Goal: Task Accomplishment & Management: Use online tool/utility

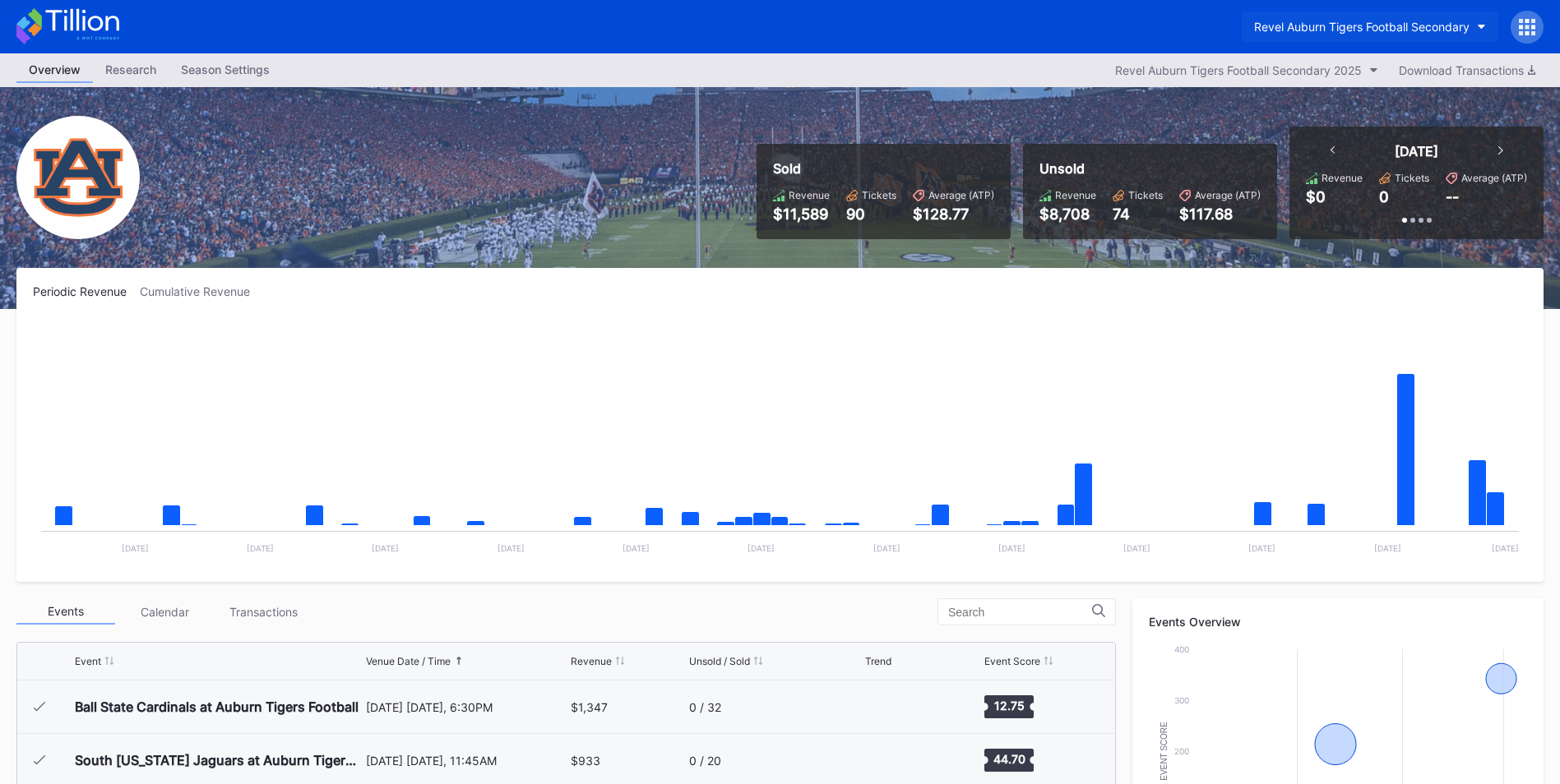
click at [1480, 32] on button "Revel Auburn Tigers Football Secondary" at bounding box center [1369, 26] width 257 height 30
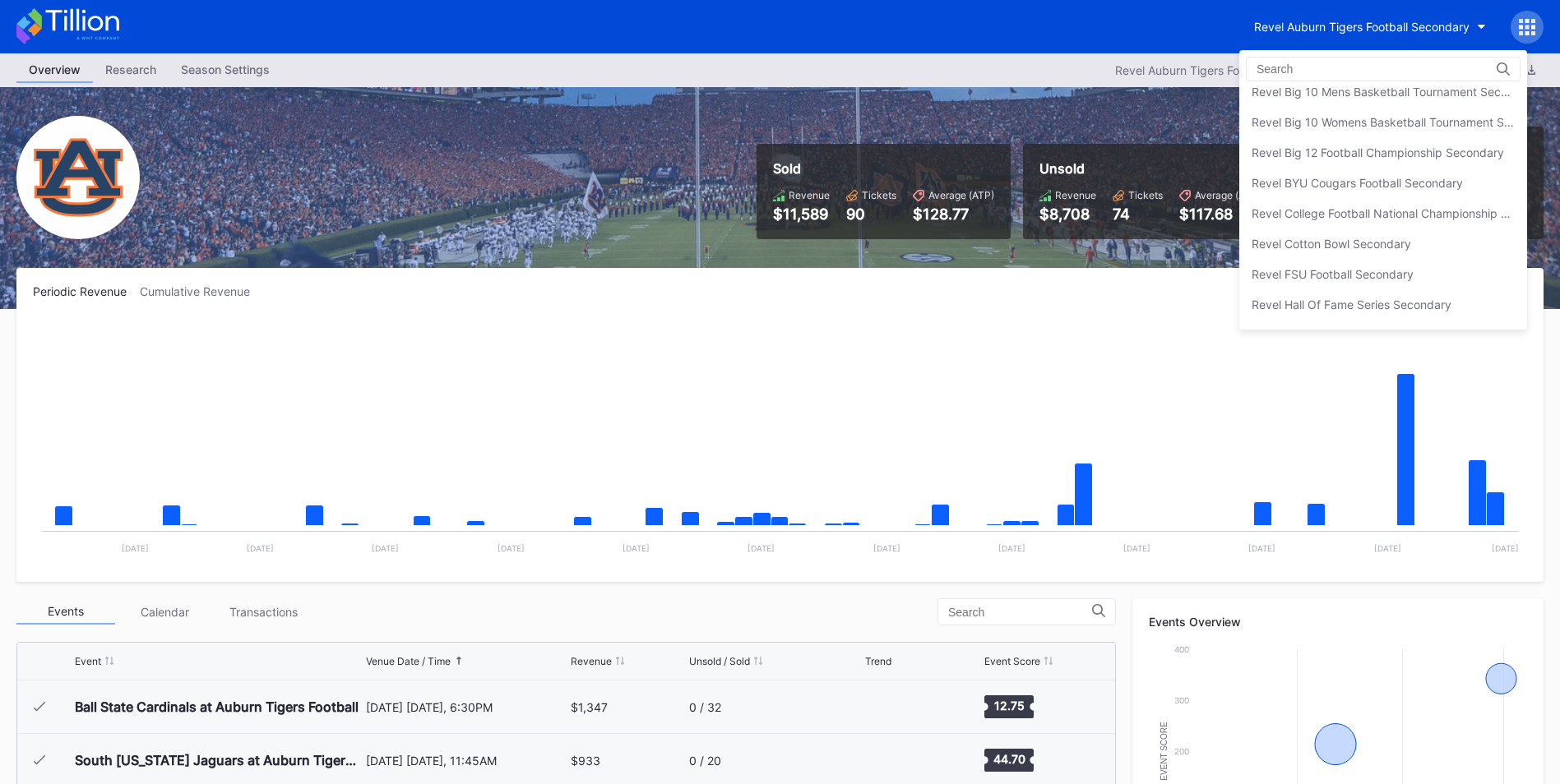
scroll to position [143, 0]
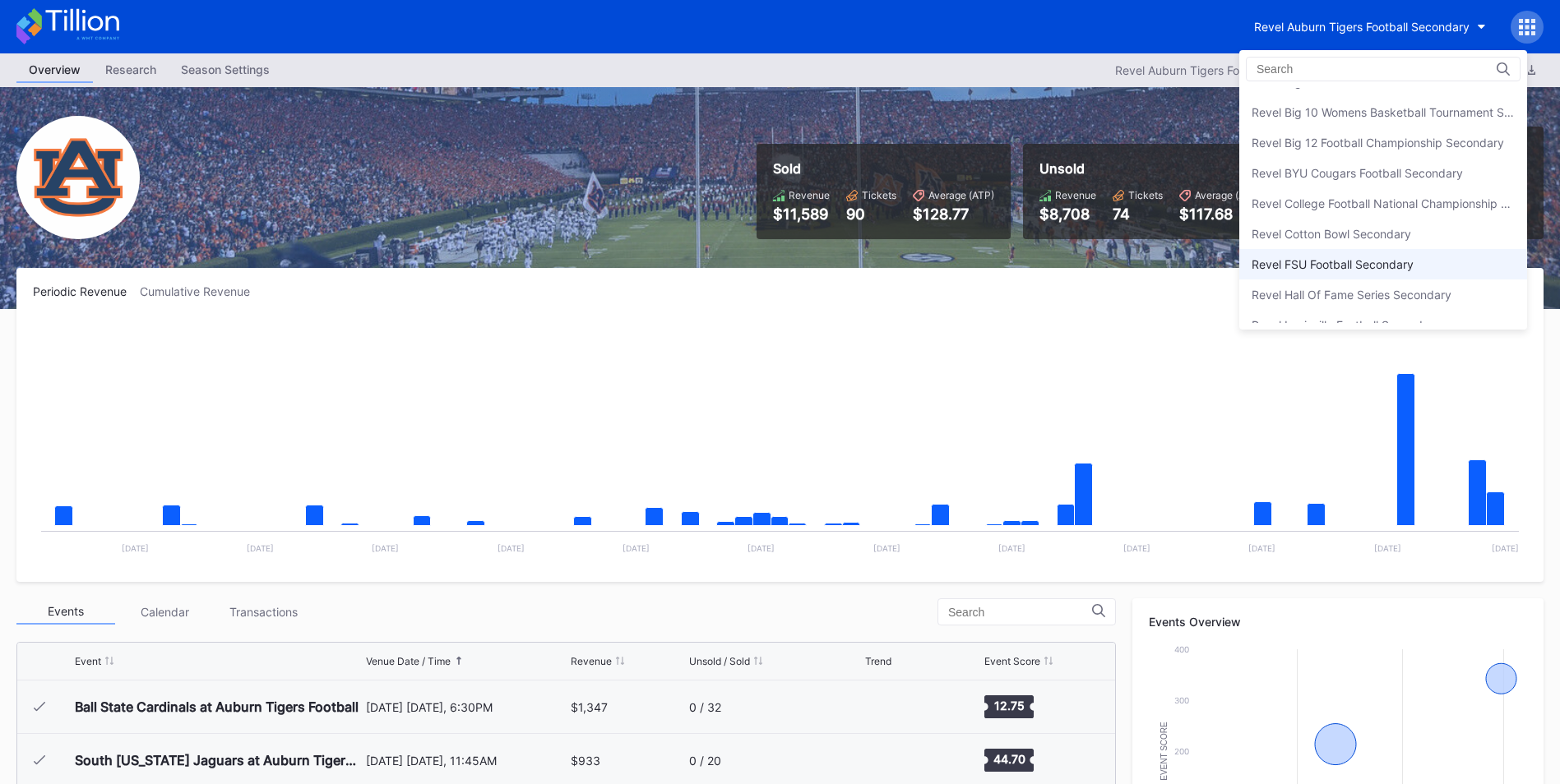
click at [1380, 261] on div "Revel FSU Football Secondary" at bounding box center [1333, 264] width 162 height 14
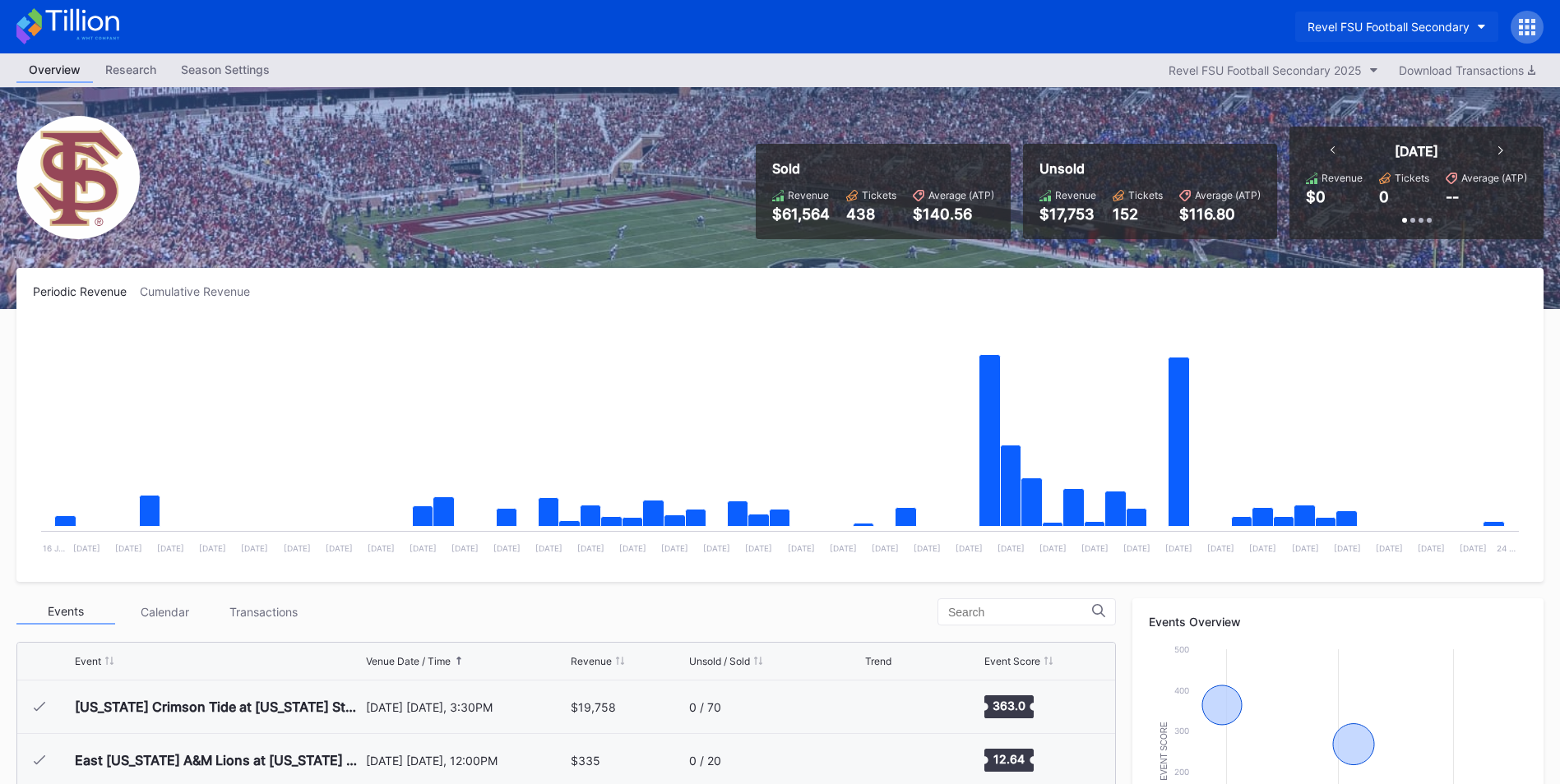
click at [1485, 25] on button "Revel FSU Football Secondary" at bounding box center [1396, 26] width 203 height 30
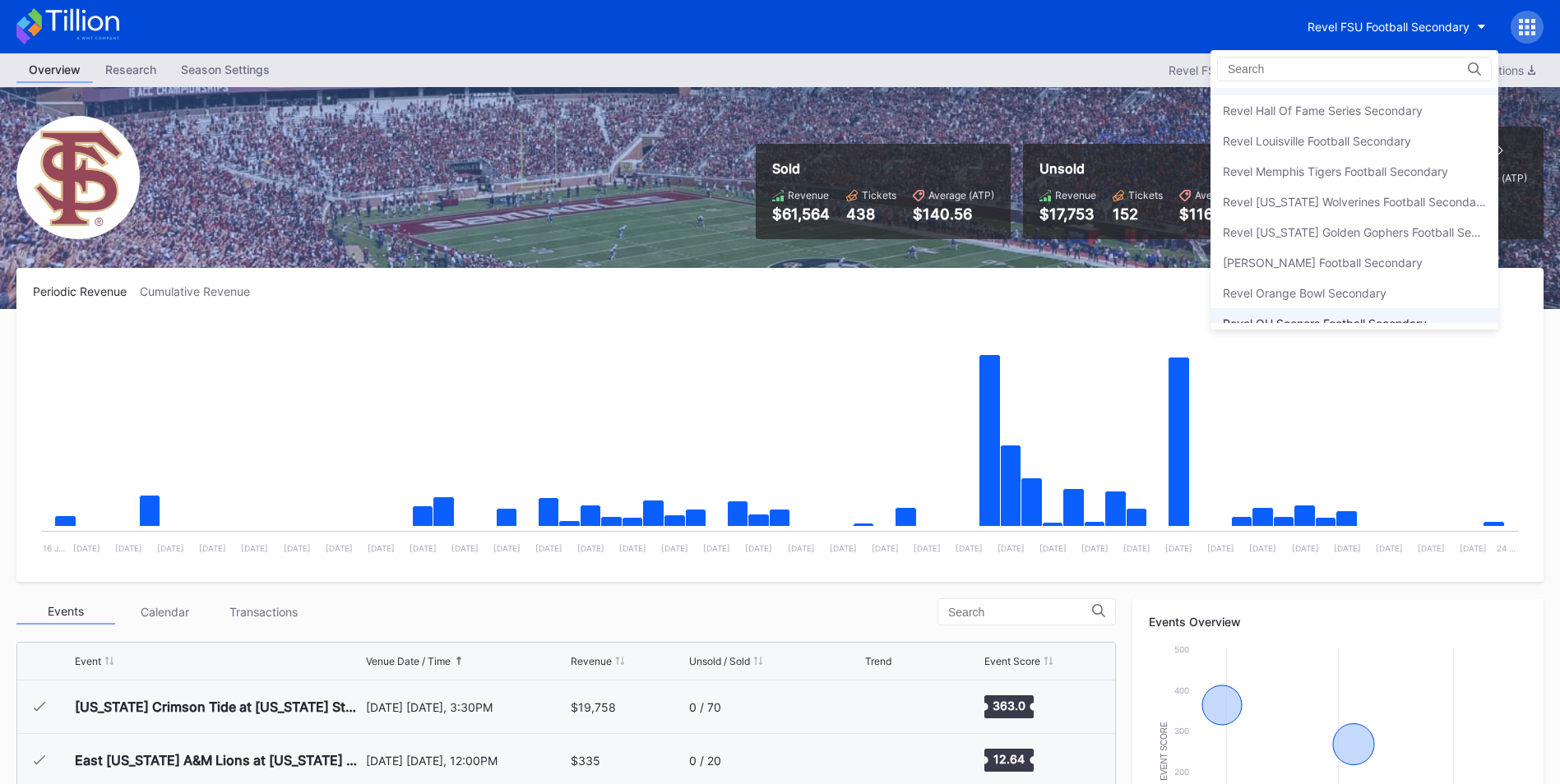
scroll to position [337, 0]
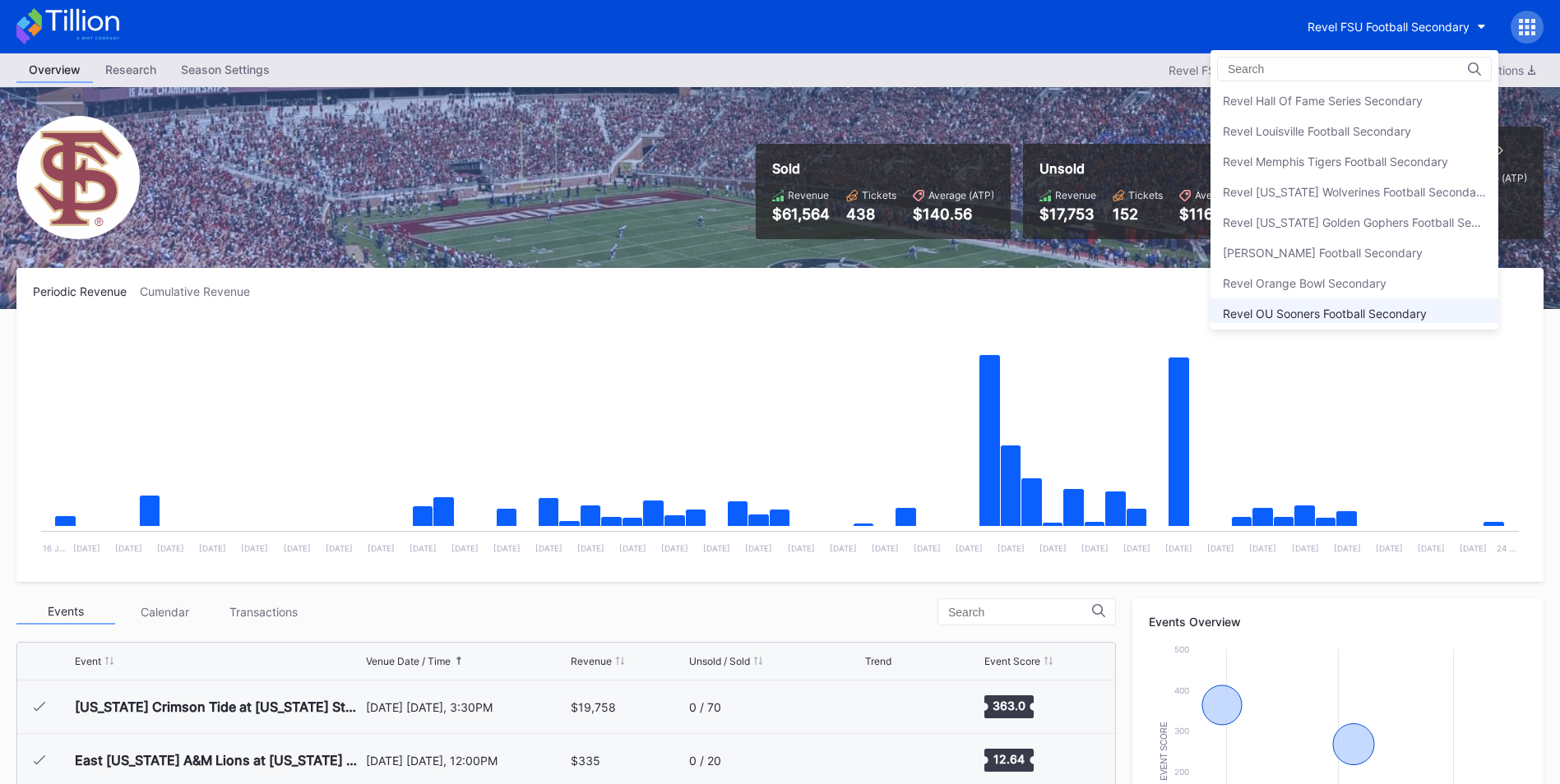
click at [1374, 316] on div "Revel OU Sooners Football Secondary" at bounding box center [1324, 313] width 204 height 14
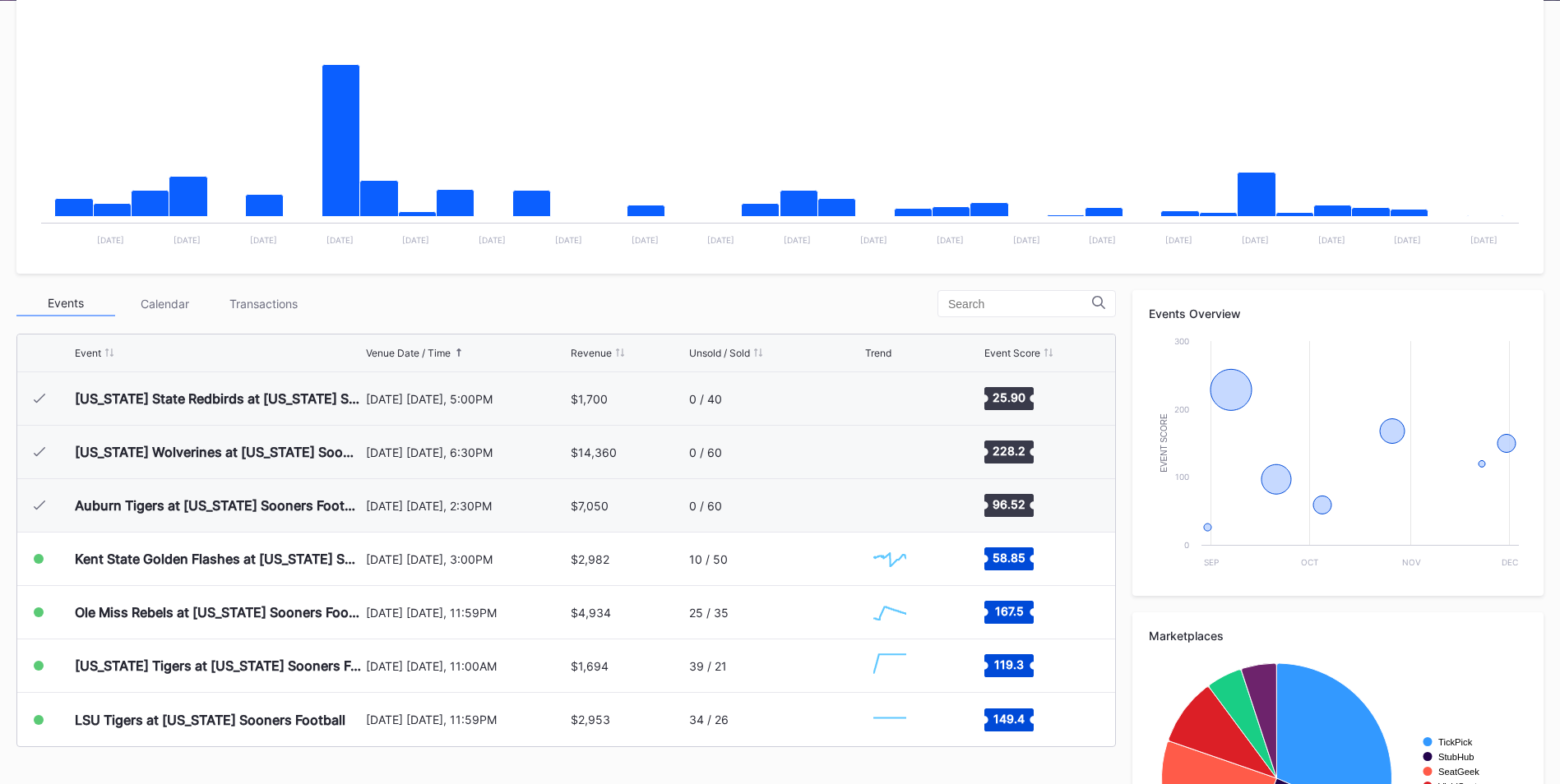
scroll to position [313, 0]
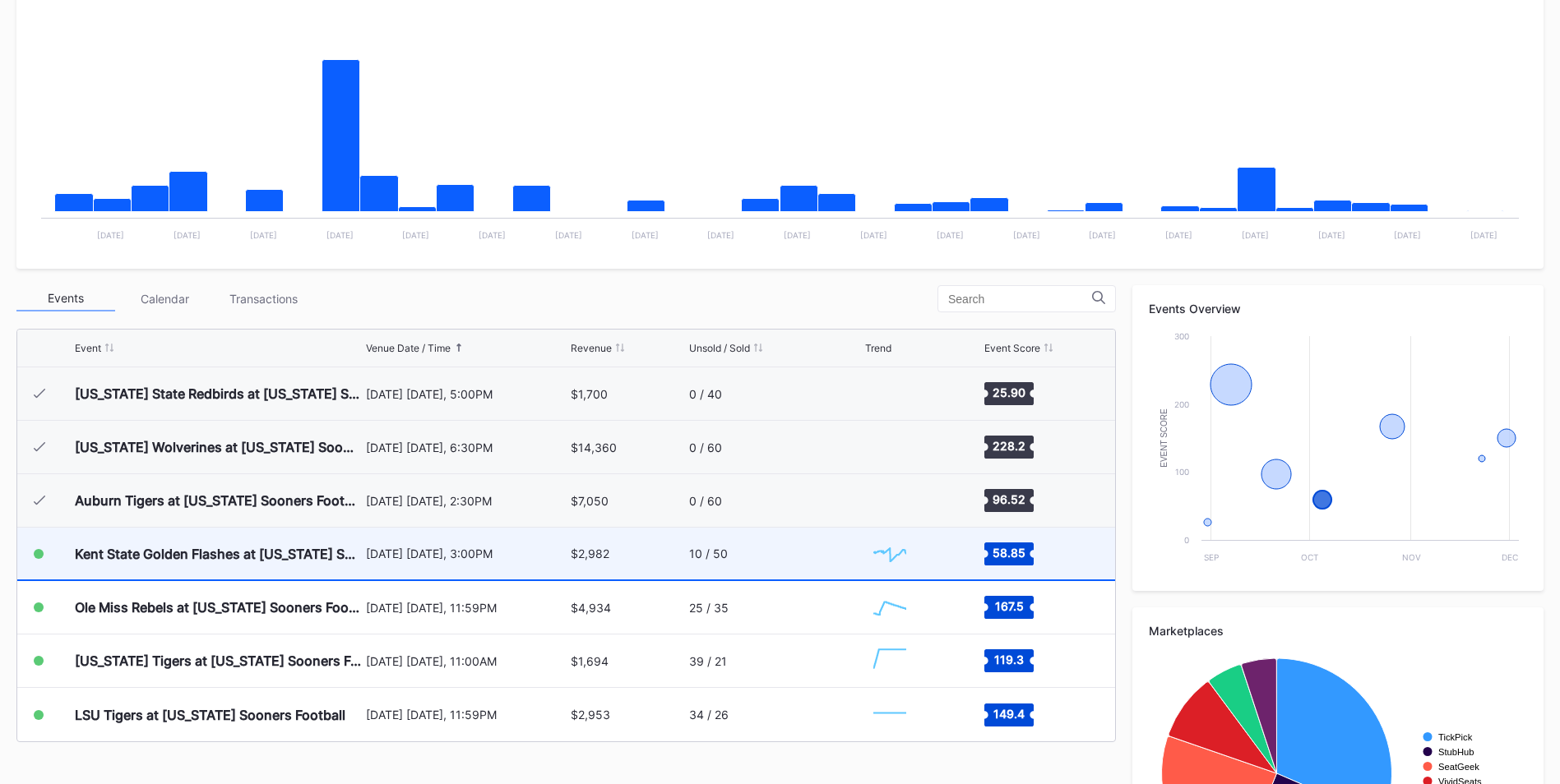
click at [779, 559] on div "10 / 50" at bounding box center [775, 553] width 172 height 52
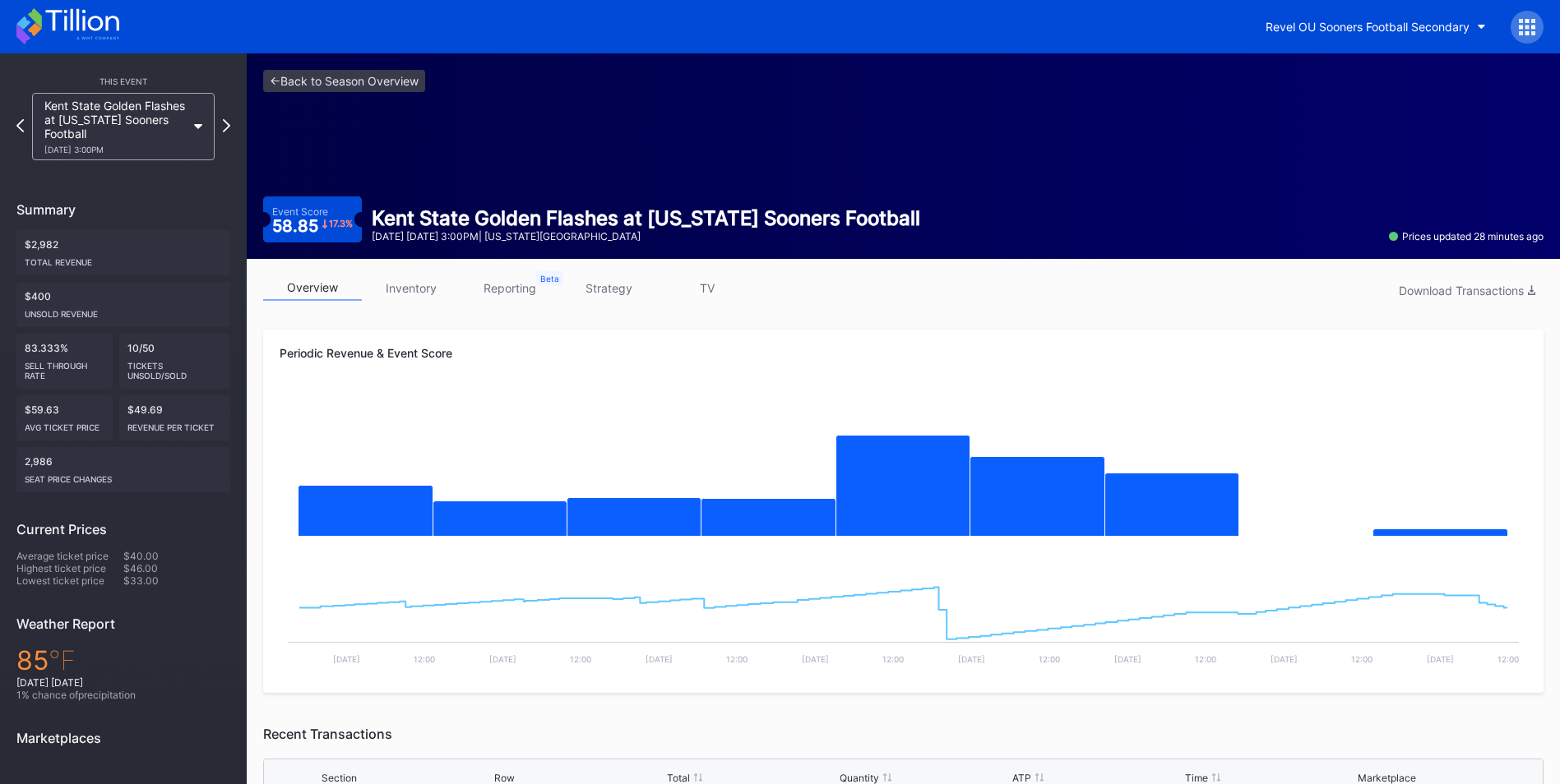
click at [426, 292] on link "inventory" at bounding box center [411, 288] width 99 height 25
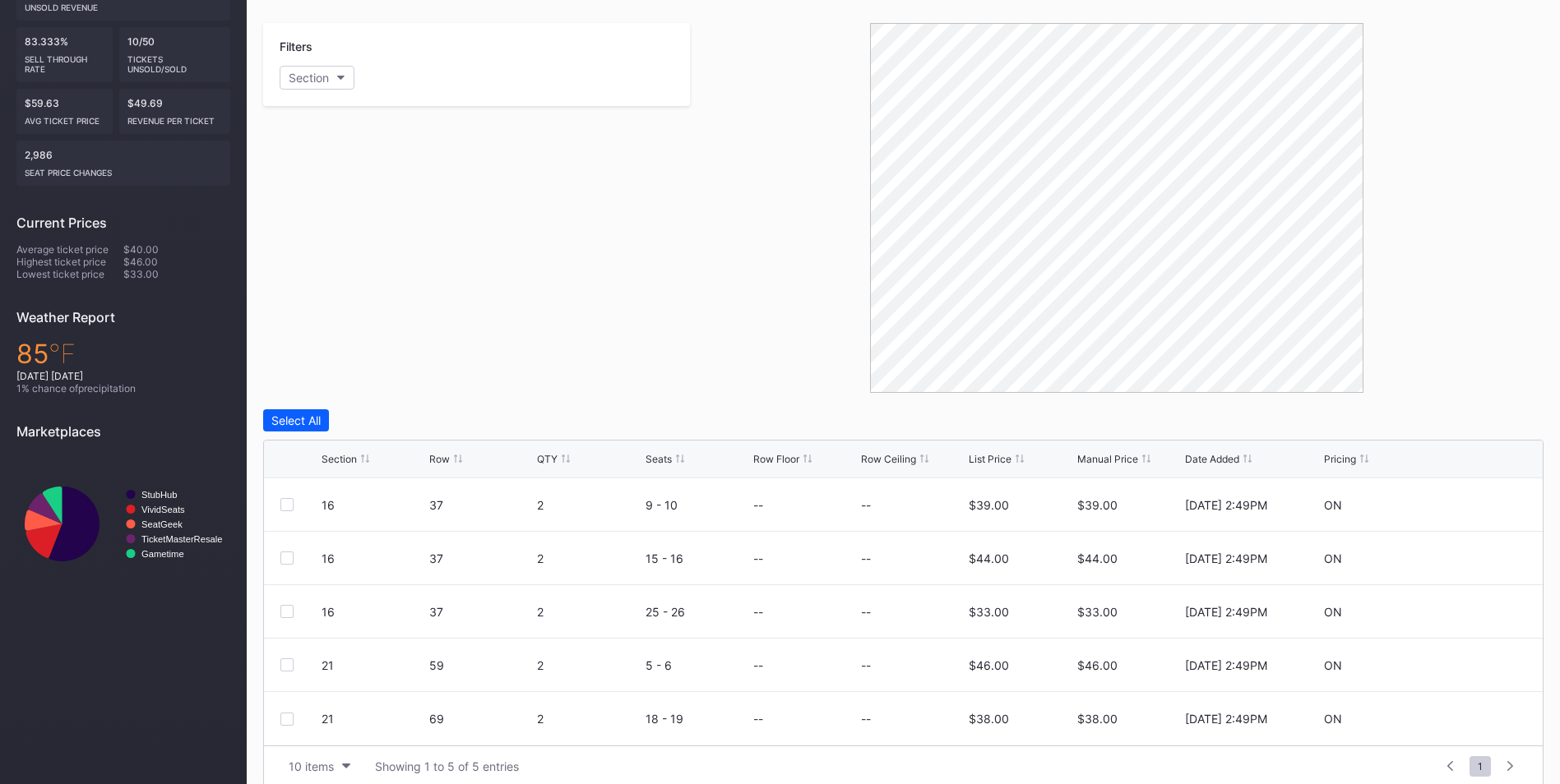
scroll to position [325, 0]
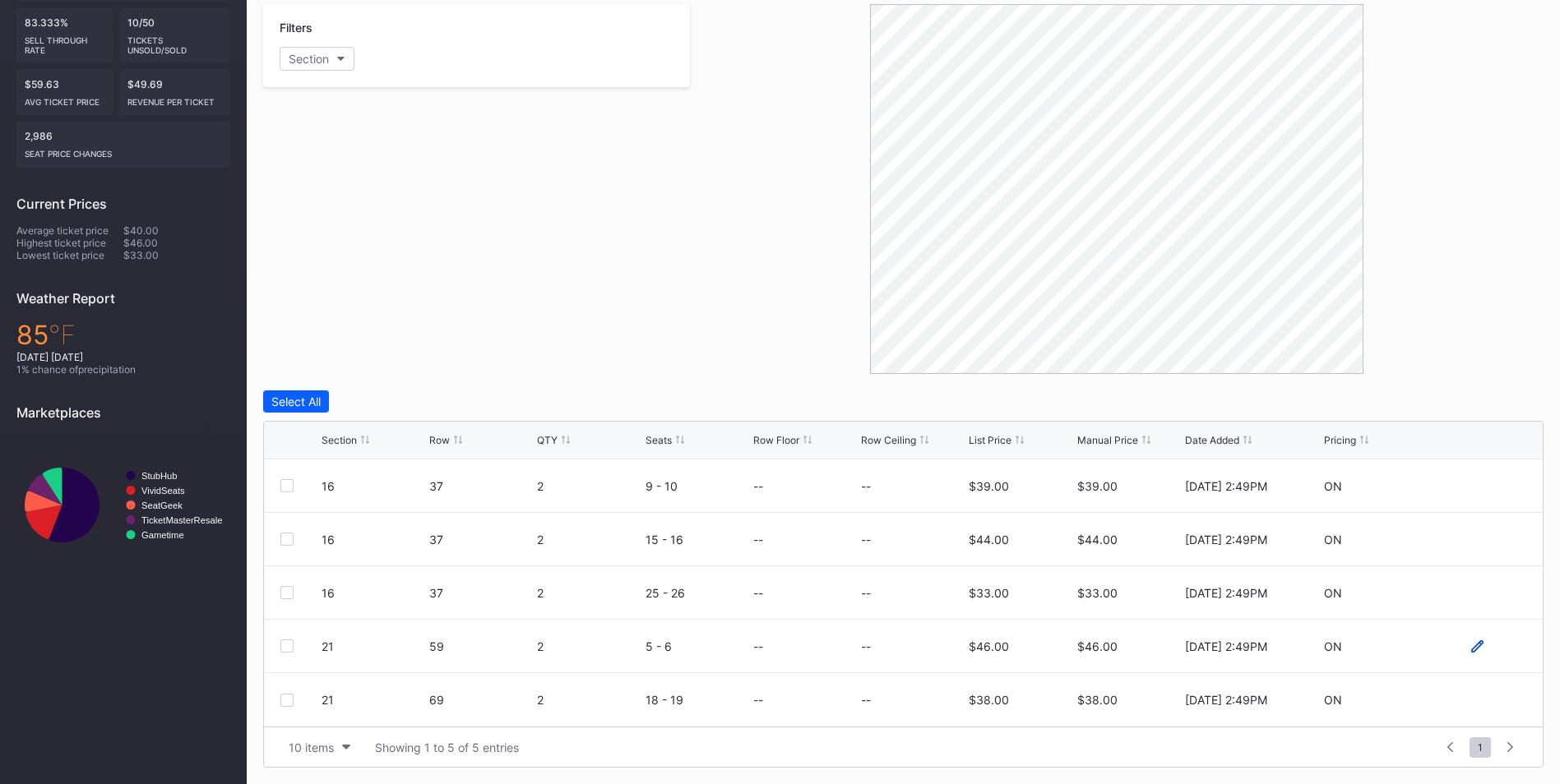
click at [1478, 647] on icon at bounding box center [1476, 645] width 12 height 12
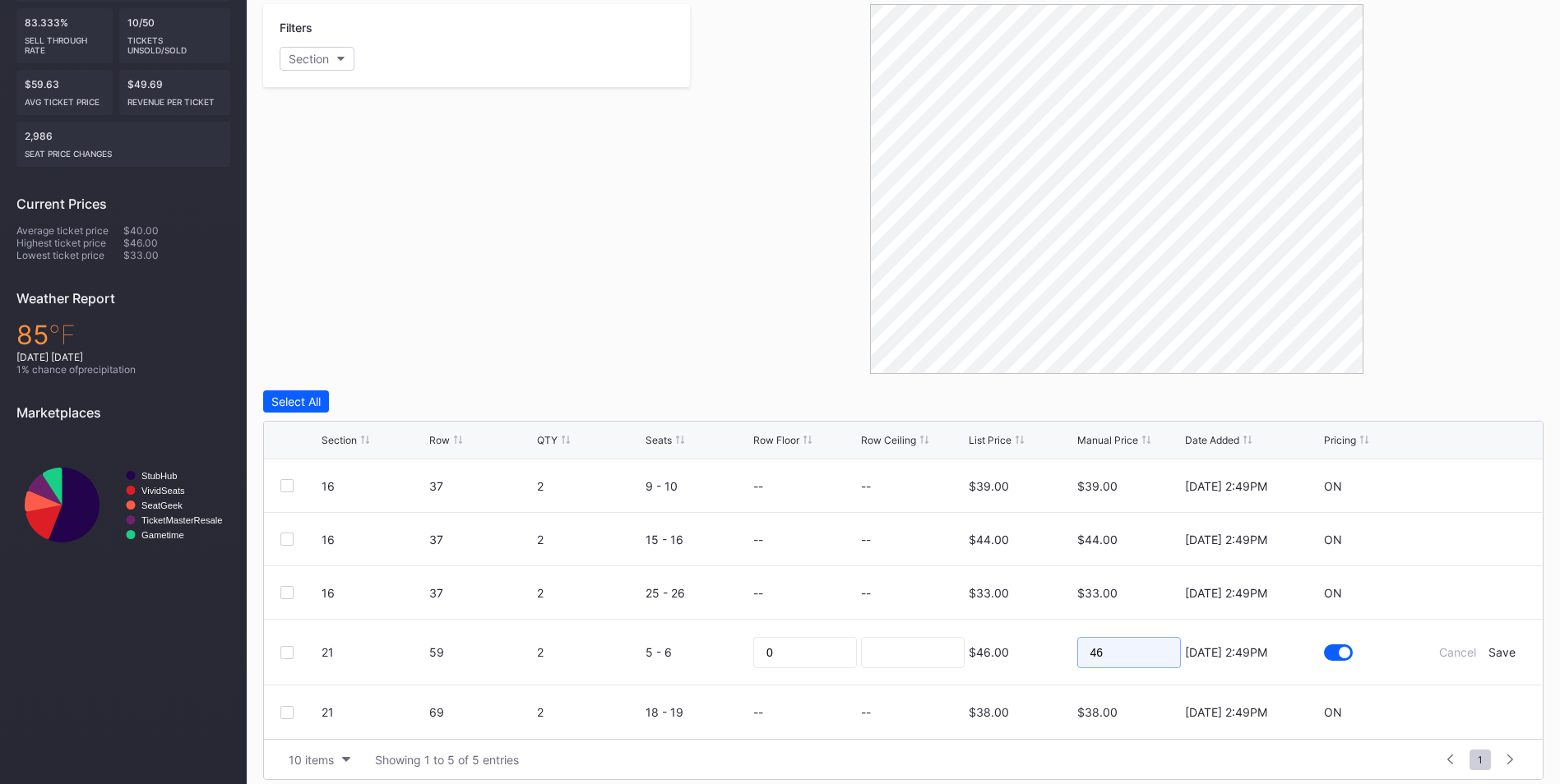
drag, startPoint x: 1146, startPoint y: 654, endPoint x: 1057, endPoint y: 654, distance: 89.0
click at [1057, 654] on form "21 59 2 5 - 6 0 $46.00 46 [DATE] 2:49PM Cancel Save" at bounding box center [924, 652] width 1204 height 65
type input "29"
click at [1499, 655] on div "Save" at bounding box center [1501, 652] width 27 height 14
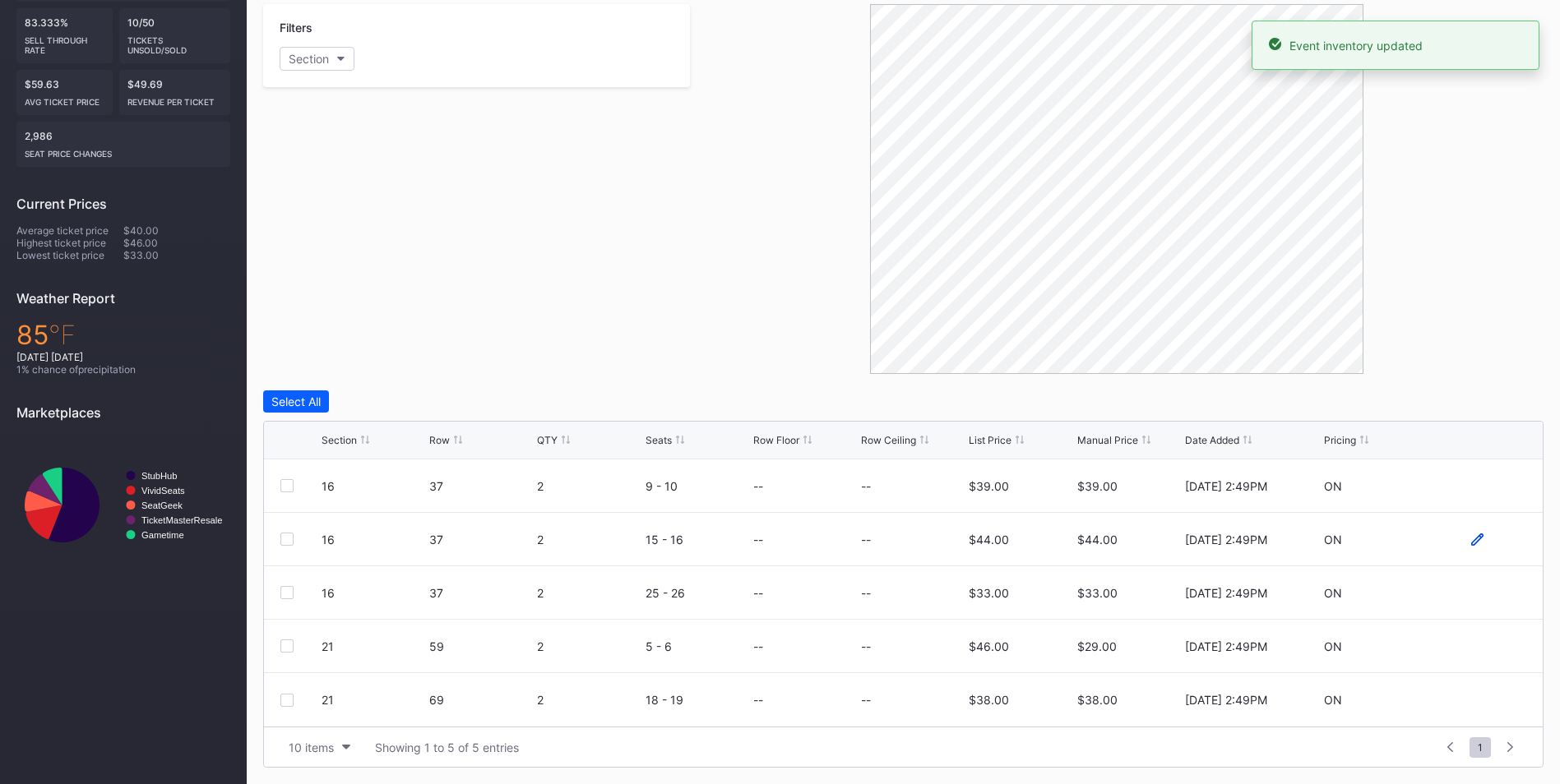
click at [1474, 545] on icon at bounding box center [1476, 539] width 12 height 12
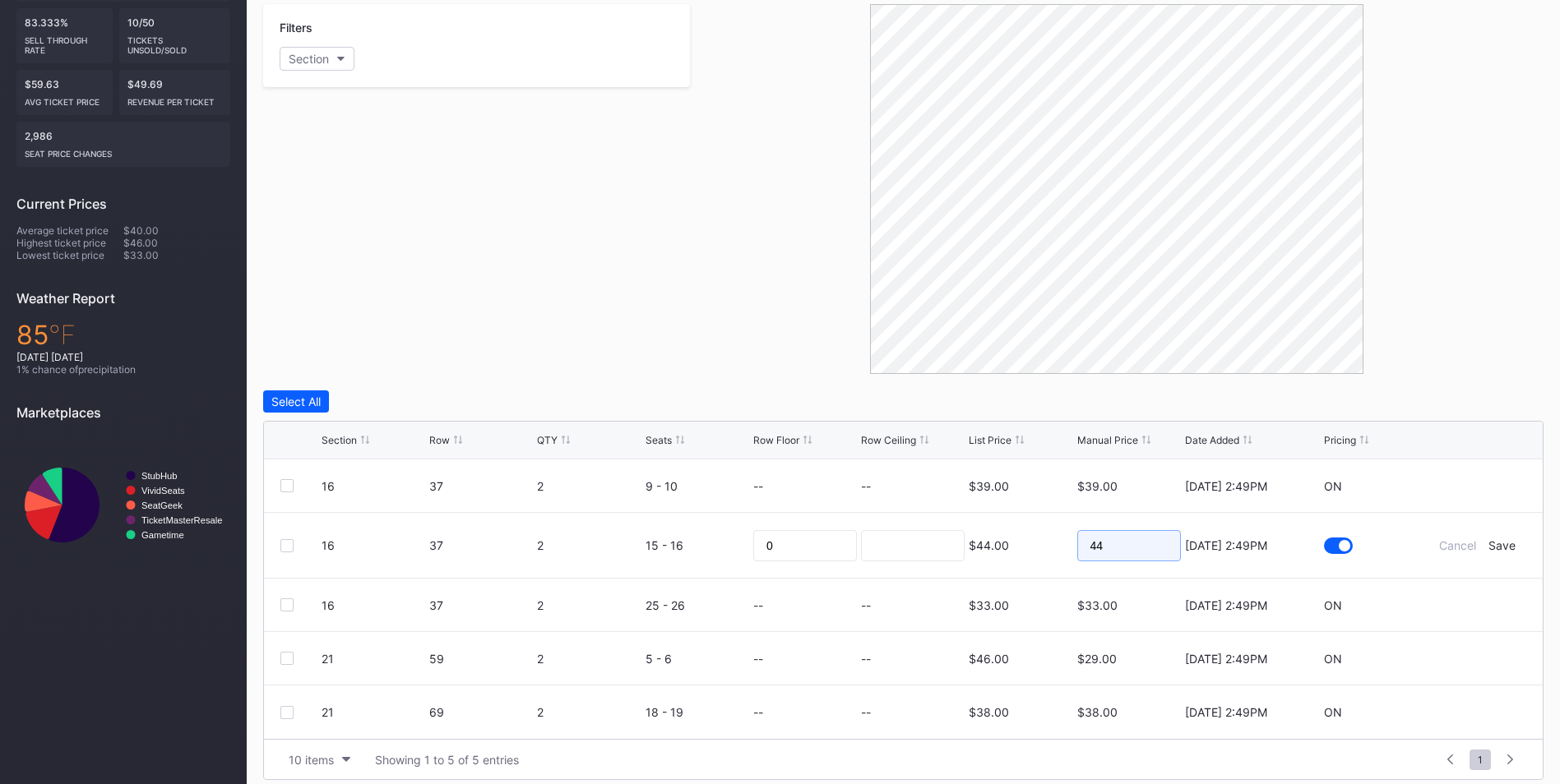
drag, startPoint x: 1149, startPoint y: 545, endPoint x: 1065, endPoint y: 545, distance: 84.0
click at [1065, 545] on form "16 37 2 15 - 16 0 $44.00 44 [DATE] 2:49PM Cancel Save" at bounding box center [924, 545] width 1204 height 65
type input "31"
click at [1505, 544] on div "Save" at bounding box center [1501, 545] width 27 height 14
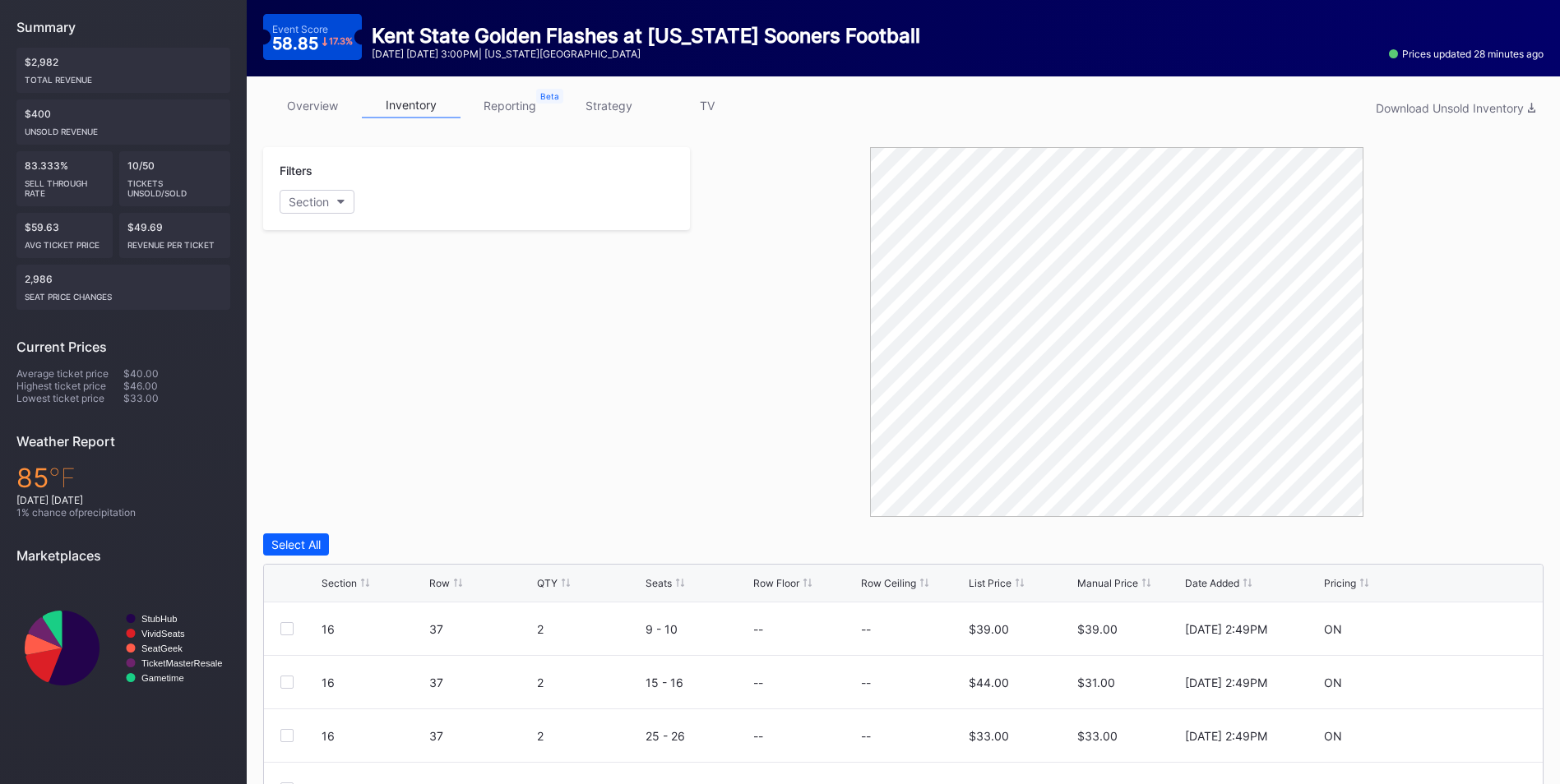
scroll to position [73, 0]
